Goal: Task Accomplishment & Management: Use online tool/utility

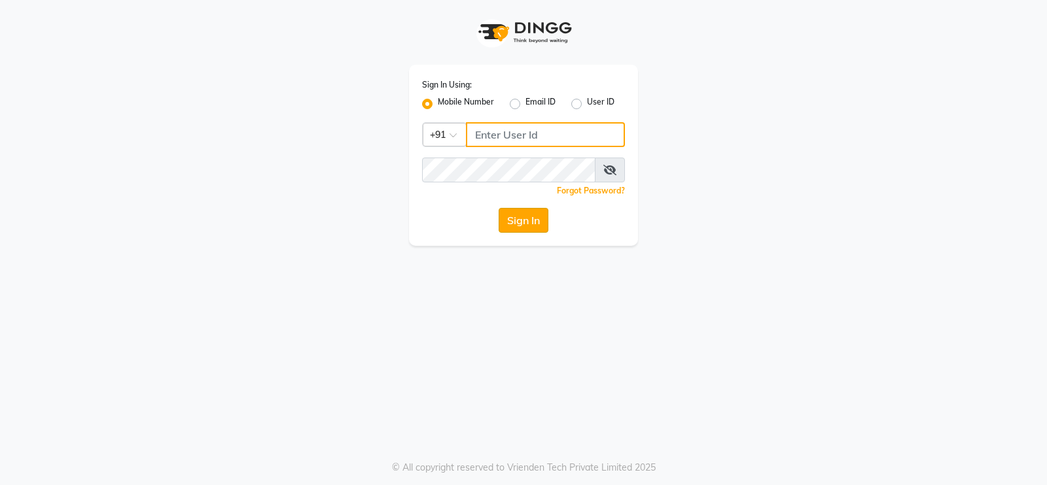
type input "6000202228"
click at [531, 220] on button "Sign In" at bounding box center [523, 220] width 50 height 25
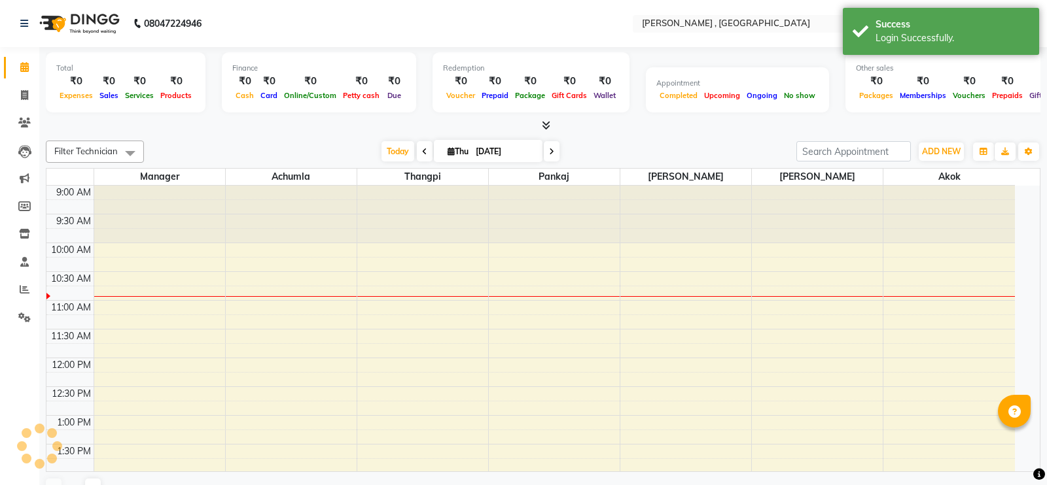
select select "en"
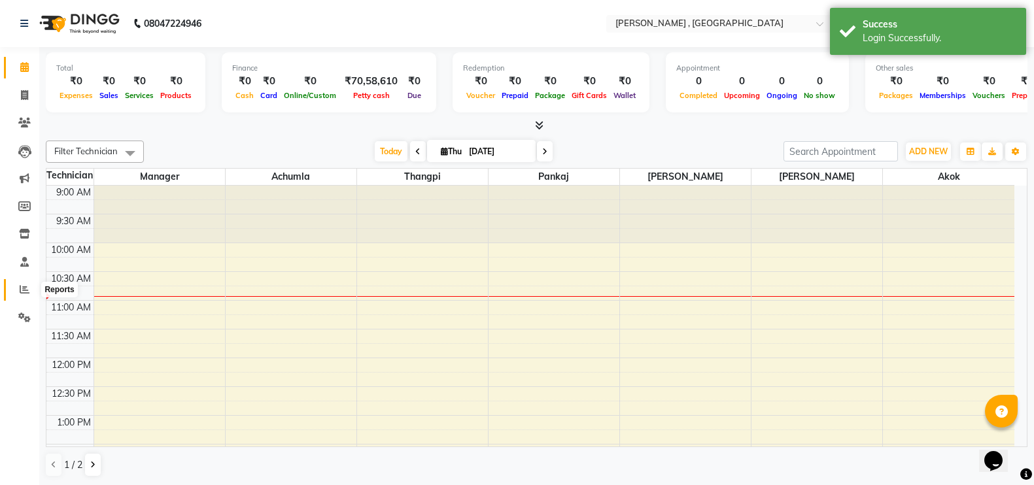
click at [28, 288] on icon at bounding box center [25, 290] width 10 height 10
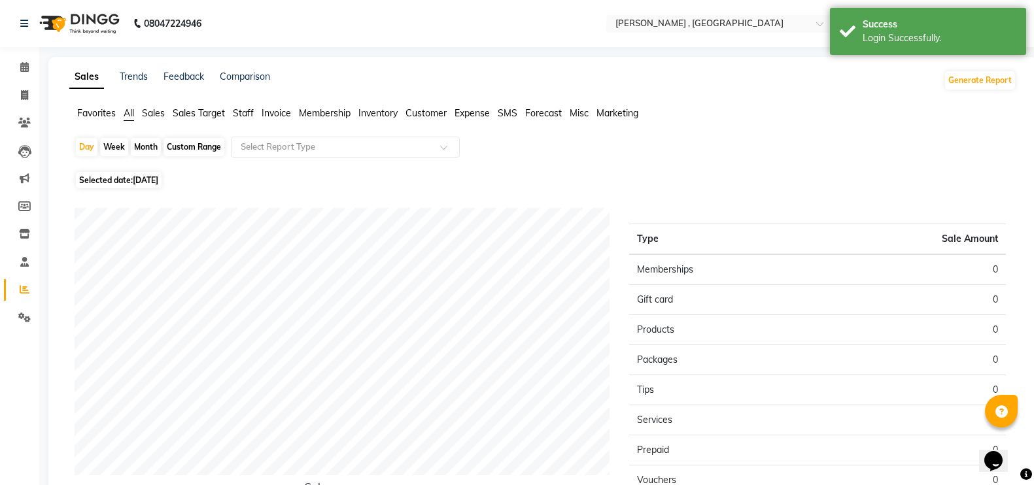
click at [145, 143] on div "Month" at bounding box center [146, 147] width 30 height 18
select select "9"
select select "2025"
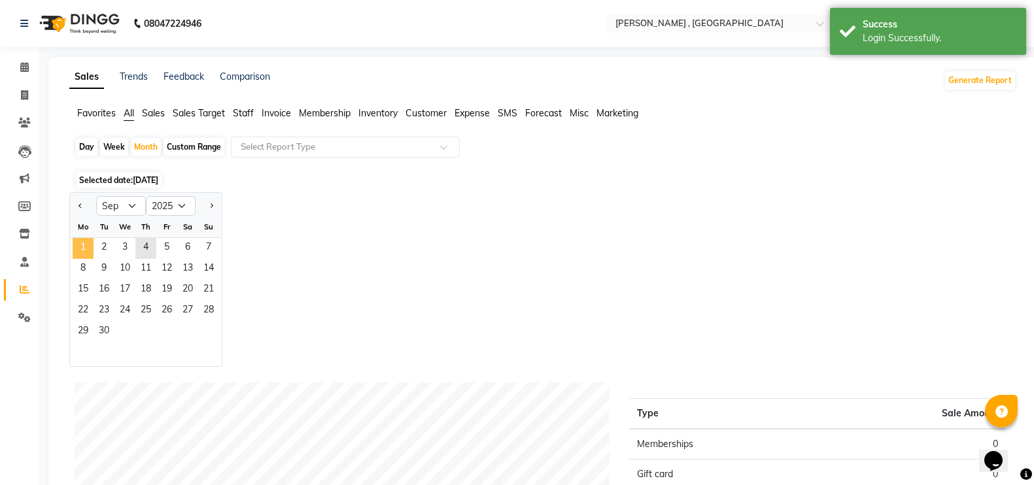
click at [87, 238] on span "1" at bounding box center [83, 248] width 21 height 21
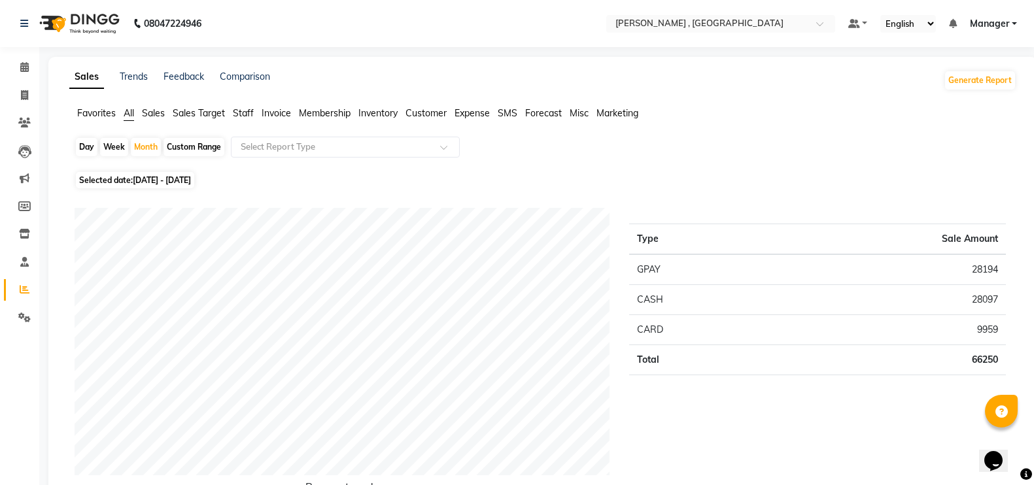
click at [82, 142] on div "Day" at bounding box center [87, 147] width 22 height 18
select select "9"
select select "2025"
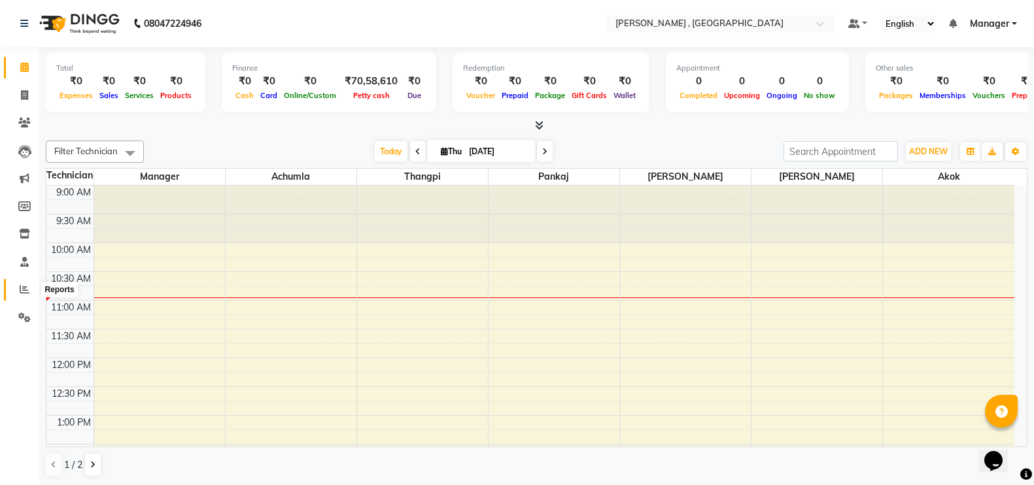
click at [31, 285] on span at bounding box center [24, 290] width 23 height 15
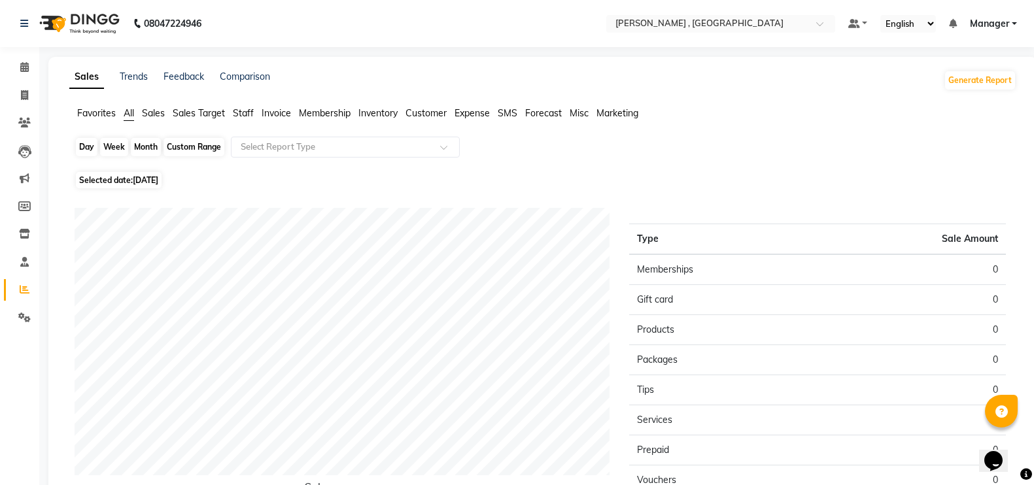
click at [86, 148] on div "Day" at bounding box center [87, 147] width 22 height 18
select select "9"
select select "2025"
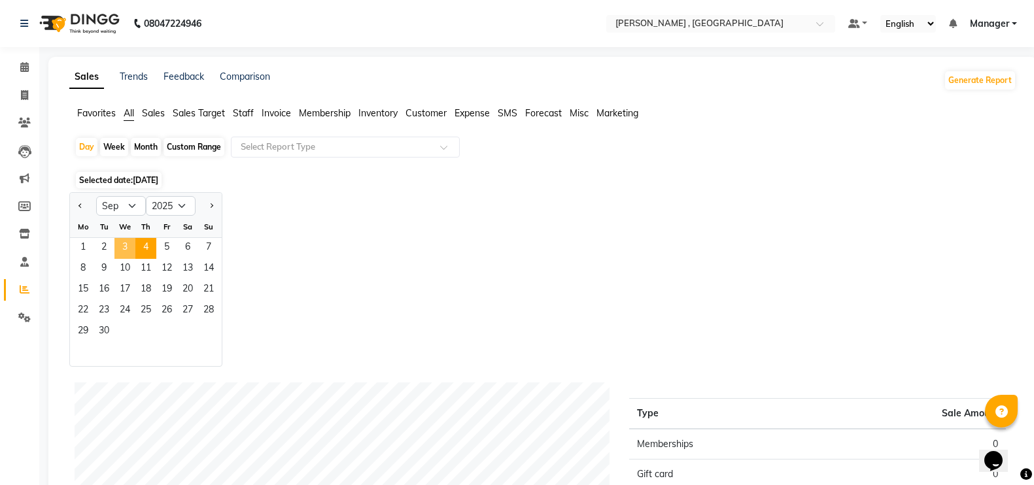
click at [125, 252] on span "3" at bounding box center [124, 248] width 21 height 21
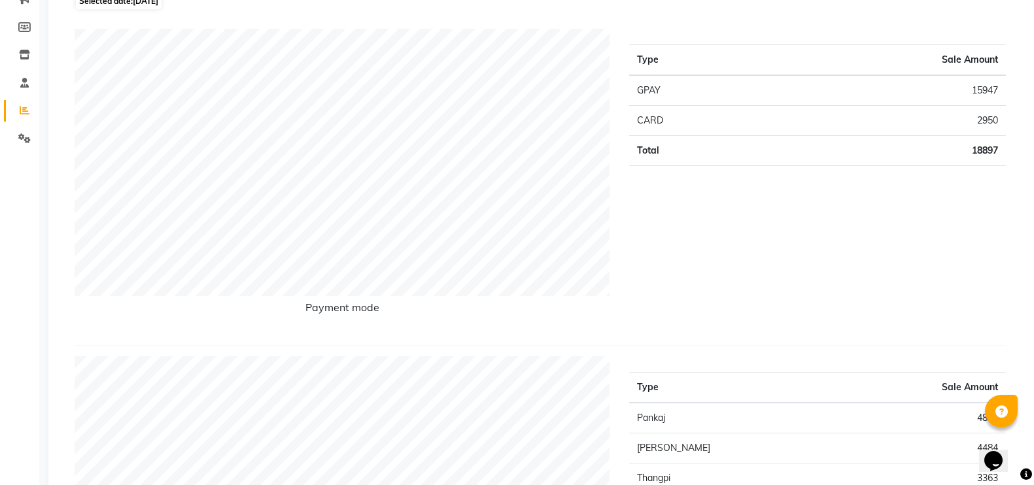
scroll to position [327, 0]
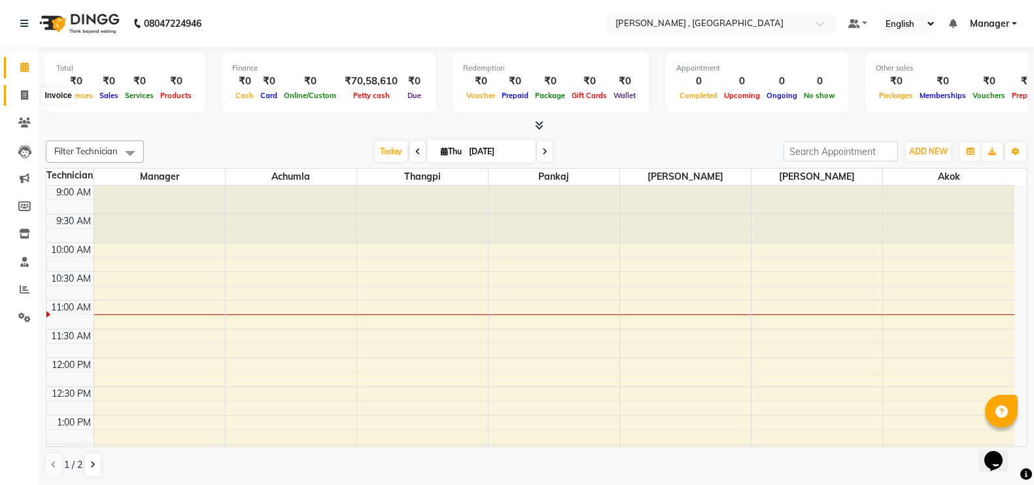
click at [21, 92] on icon at bounding box center [24, 95] width 7 height 10
select select "service"
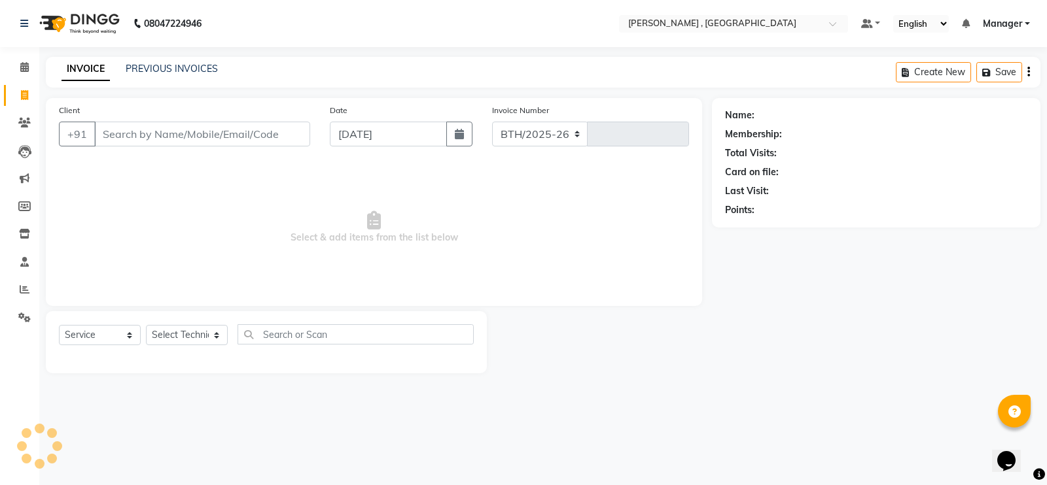
select select "4283"
type input "1776"
click at [145, 67] on link "PREVIOUS INVOICES" at bounding box center [172, 69] width 92 height 12
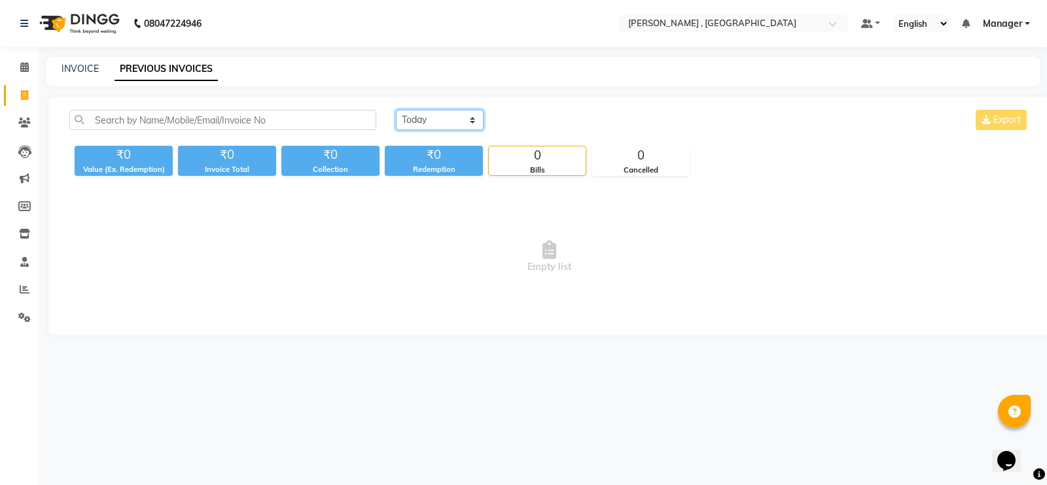
click at [452, 122] on select "[DATE] [DATE] Custom Range" at bounding box center [440, 120] width 88 height 20
select select "[DATE]"
click at [396, 110] on select "[DATE] [DATE] Custom Range" at bounding box center [440, 120] width 88 height 20
